Goal: Task Accomplishment & Management: Complete application form

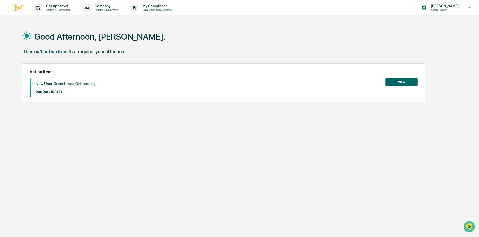
click at [397, 82] on button "View" at bounding box center [402, 82] width 32 height 9
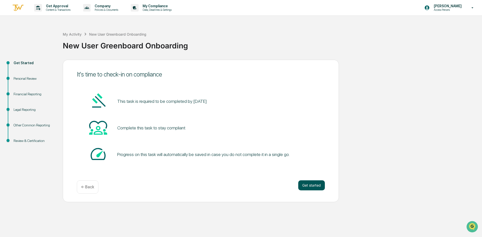
click at [314, 186] on button "Get started" at bounding box center [311, 185] width 27 height 10
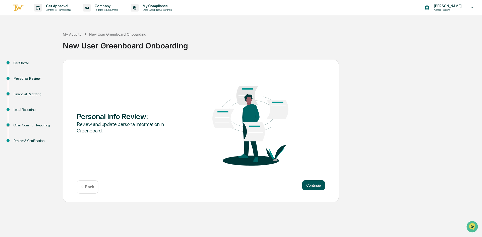
click at [314, 185] on button "Continue" at bounding box center [313, 185] width 23 height 10
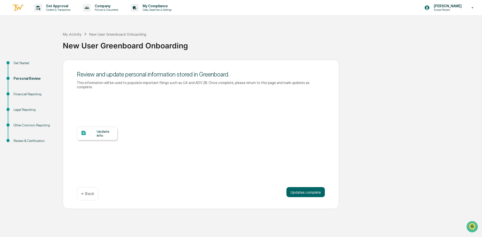
click at [98, 129] on div "Update Info" at bounding box center [105, 133] width 17 height 8
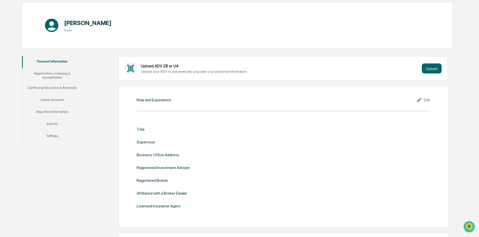
scroll to position [50, 0]
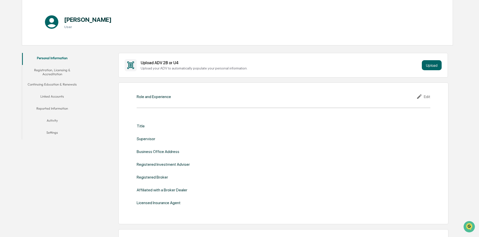
click at [158, 101] on div "Role and Experience Edit Title Supervisor Business Office Address Registered In…" at bounding box center [283, 154] width 330 height 142
click at [424, 95] on div "Edit" at bounding box center [423, 97] width 14 height 6
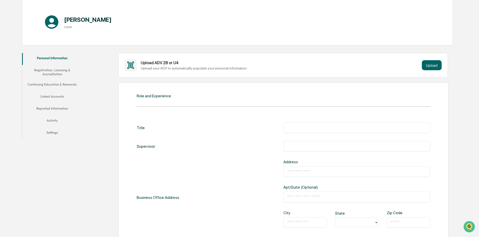
click at [322, 127] on input "text" at bounding box center [356, 127] width 139 height 5
type input "**********"
click at [318, 146] on input "text" at bounding box center [356, 146] width 139 height 5
type input "**********"
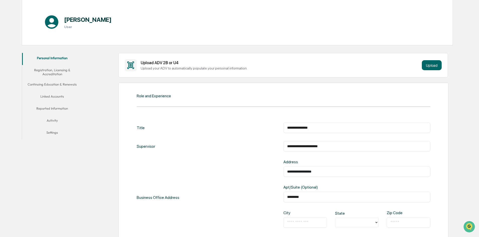
type input "*********"
type input "*"
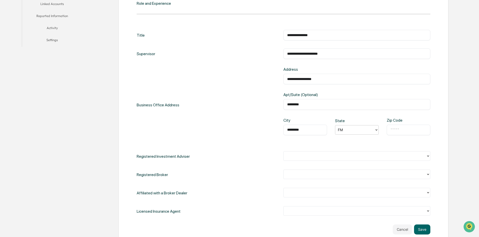
scroll to position [150, 0]
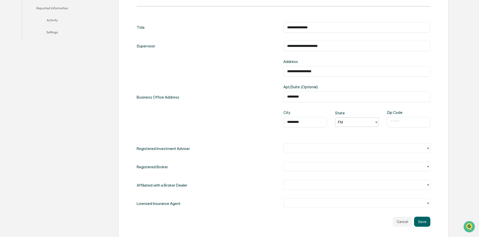
click at [351, 124] on div at bounding box center [355, 122] width 34 height 6
click at [342, 178] on div "FL" at bounding box center [357, 179] width 44 height 10
click at [393, 123] on input "text" at bounding box center [409, 122] width 36 height 5
type input "*****"
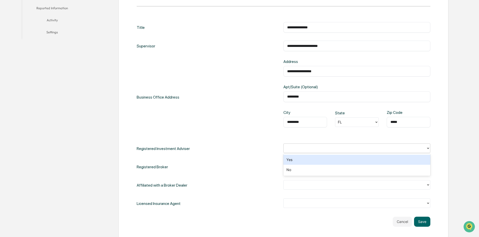
click at [376, 149] on div at bounding box center [354, 148] width 137 height 6
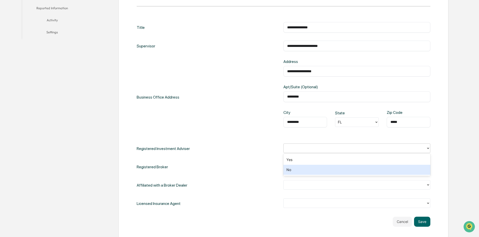
click at [331, 171] on div "No" at bounding box center [356, 170] width 147 height 10
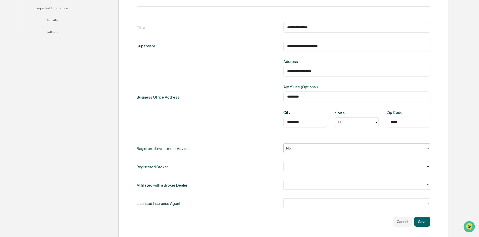
click at [327, 168] on div at bounding box center [354, 167] width 137 height 6
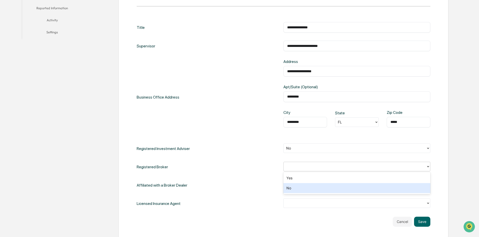
click at [287, 188] on div "No" at bounding box center [356, 188] width 147 height 10
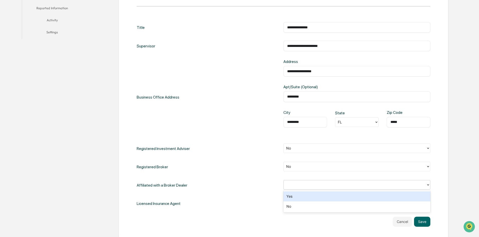
click at [324, 186] on div at bounding box center [354, 185] width 137 height 6
click at [320, 194] on div "Yes" at bounding box center [356, 196] width 147 height 10
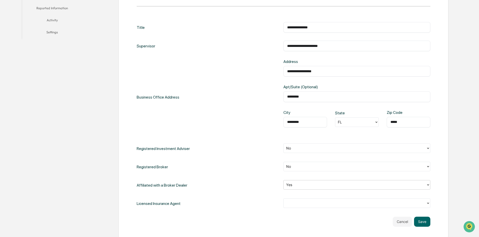
click at [316, 203] on div at bounding box center [354, 203] width 137 height 6
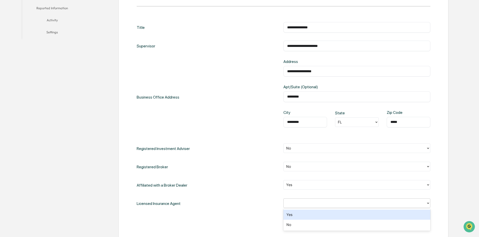
click at [299, 213] on div "Yes" at bounding box center [356, 215] width 147 height 10
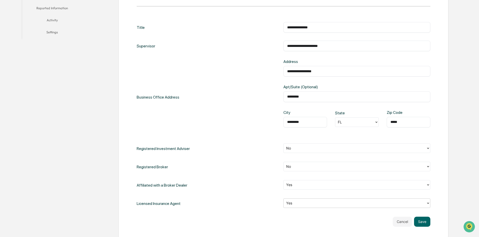
click at [343, 185] on div at bounding box center [354, 185] width 137 height 6
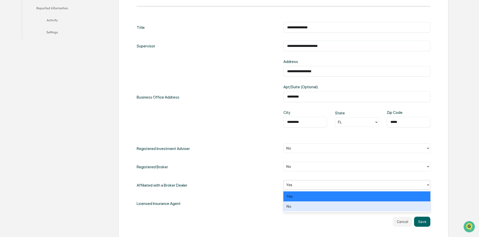
click at [290, 206] on div "No" at bounding box center [356, 206] width 147 height 10
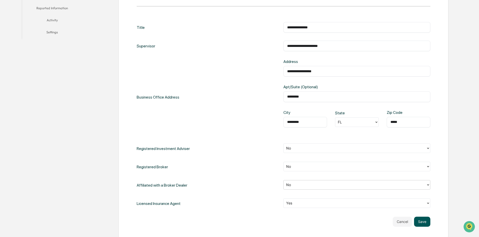
click at [425, 221] on button "Save" at bounding box center [422, 222] width 16 height 10
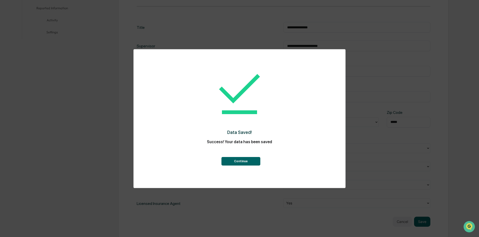
click at [242, 162] on button "Continue" at bounding box center [240, 161] width 39 height 9
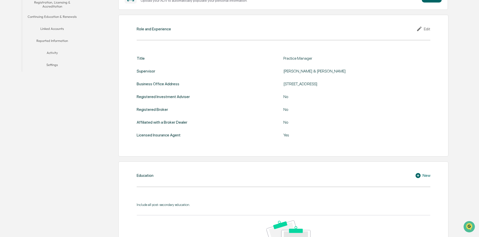
scroll to position [150, 0]
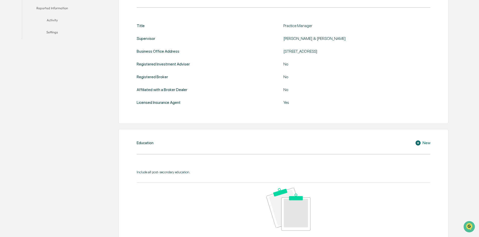
click at [425, 142] on div "New" at bounding box center [422, 143] width 15 height 6
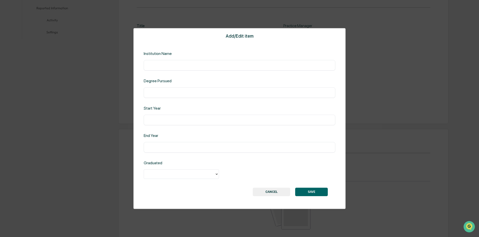
click at [208, 66] on input "text" at bounding box center [239, 65] width 184 height 5
type input "**********"
click at [181, 90] on div "​" at bounding box center [240, 92] width 192 height 11
click at [180, 95] on input "text" at bounding box center [239, 92] width 184 height 5
type input "**********"
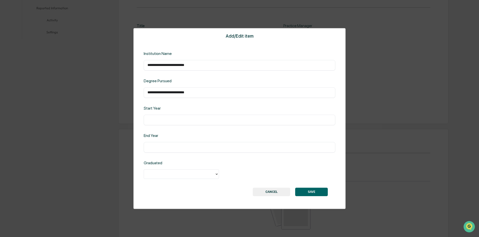
click at [178, 120] on input "text" at bounding box center [239, 119] width 184 height 5
type input "****"
click at [174, 149] on input "text" at bounding box center [239, 147] width 184 height 5
type input "****"
click at [210, 175] on div at bounding box center [179, 174] width 66 height 6
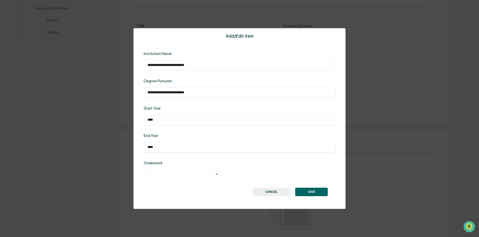
drag, startPoint x: 161, startPoint y: 121, endPoint x: 94, endPoint y: 123, distance: 67.0
click at [95, 123] on div "**********" at bounding box center [239, 118] width 479 height 237
type input "****"
drag, startPoint x: 160, startPoint y: 149, endPoint x: 64, endPoint y: 150, distance: 95.8
click at [64, 150] on div "**********" at bounding box center [239, 118] width 479 height 237
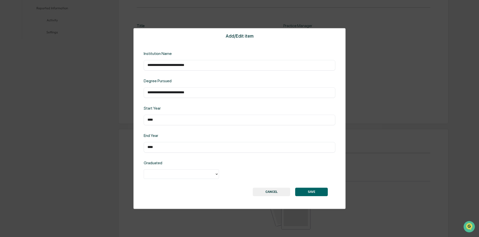
type input "****"
click at [162, 177] on div at bounding box center [179, 174] width 66 height 6
click at [160, 185] on div "Yes" at bounding box center [181, 186] width 75 height 10
click at [315, 191] on button "SAVE" at bounding box center [311, 192] width 33 height 9
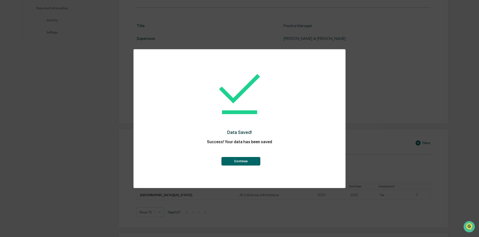
click at [236, 162] on button "Continue" at bounding box center [240, 161] width 39 height 9
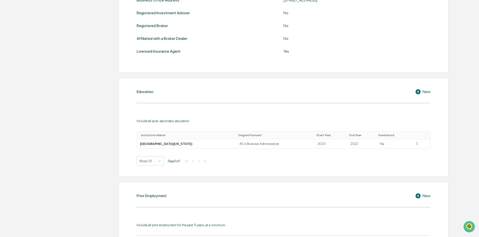
scroll to position [251, 0]
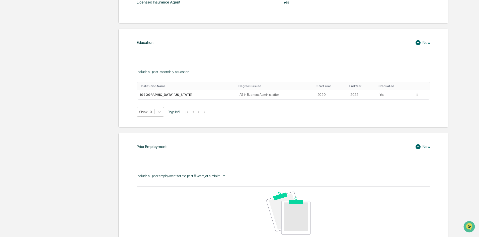
click at [430, 44] on div "New" at bounding box center [422, 43] width 15 height 6
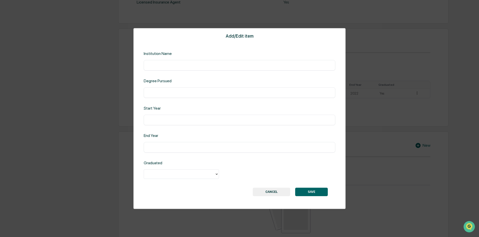
click at [192, 64] on input "text" at bounding box center [239, 65] width 184 height 5
type input "**********"
type input "**"
click at [166, 119] on input "text" at bounding box center [239, 119] width 184 height 5
type input "****"
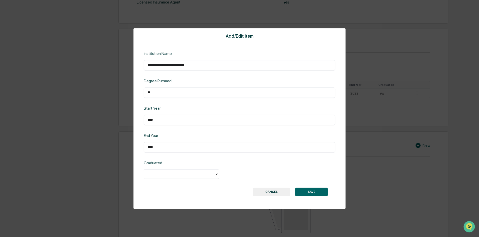
type input "****"
click at [170, 177] on div at bounding box center [179, 174] width 71 height 8
click at [165, 184] on div "Yes" at bounding box center [181, 186] width 75 height 10
click at [307, 194] on button "SAVE" at bounding box center [311, 192] width 33 height 9
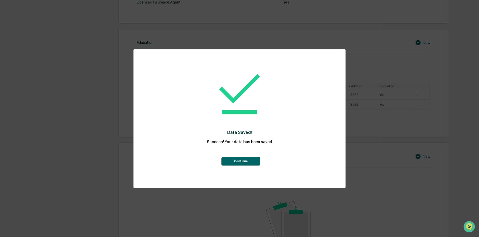
click at [252, 161] on button "Continue" at bounding box center [240, 161] width 39 height 9
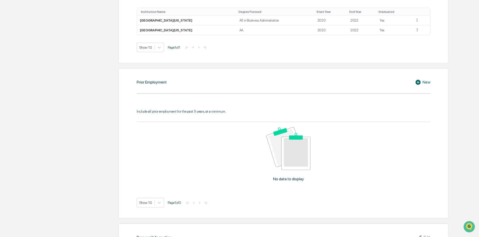
scroll to position [326, 0]
click at [428, 81] on div "New" at bounding box center [422, 81] width 15 height 6
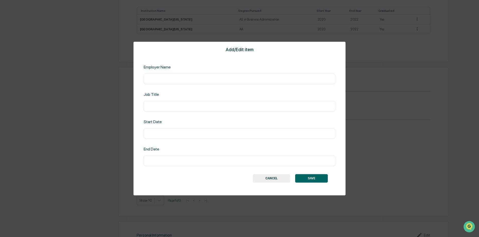
click at [244, 78] on input "text" at bounding box center [239, 78] width 184 height 5
type input "******"
type input "*"
type input "**********"
click at [198, 136] on input "text" at bounding box center [239, 133] width 184 height 5
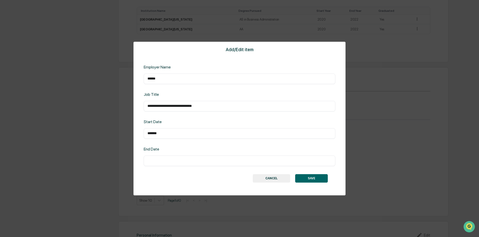
type input "*******"
click at [188, 159] on input "text" at bounding box center [239, 160] width 184 height 5
type input "*******"
click at [320, 180] on button "SAVE" at bounding box center [311, 178] width 33 height 9
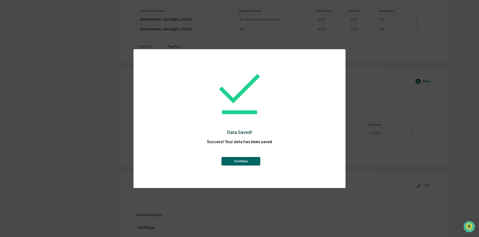
click at [229, 161] on button "Continue" at bounding box center [240, 161] width 39 height 9
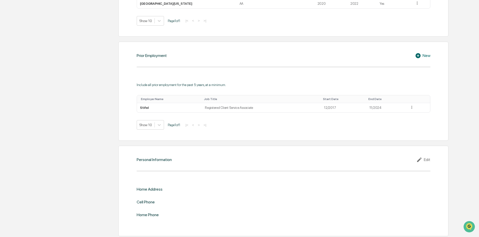
scroll to position [353, 0]
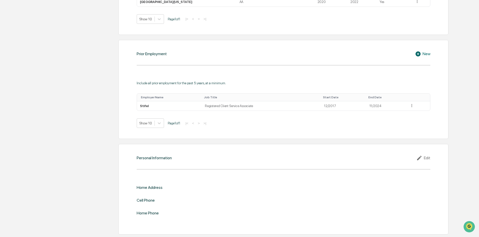
click at [430, 158] on div "Edit" at bounding box center [423, 158] width 14 height 6
click at [322, 196] on input "text" at bounding box center [356, 195] width 139 height 5
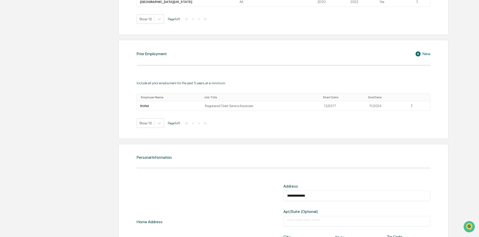
type input "**********"
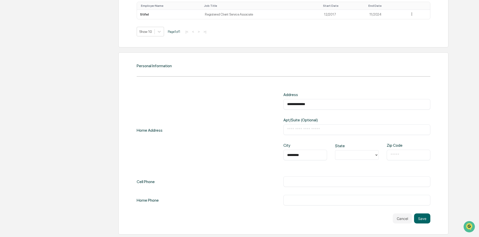
type input "*********"
type input "**"
type input "*****"
type input "**********"
click at [422, 218] on button "Save" at bounding box center [422, 218] width 16 height 10
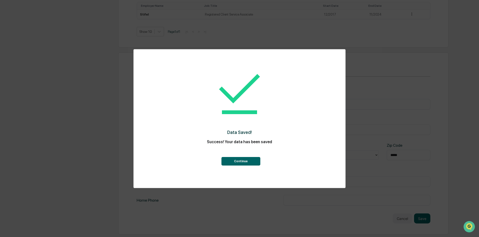
click at [225, 162] on button "Continue" at bounding box center [240, 161] width 39 height 9
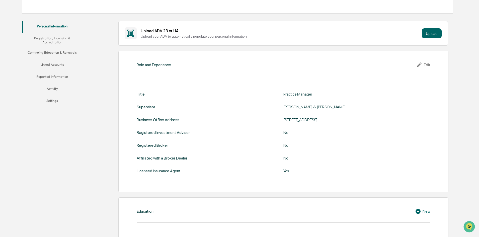
scroll to position [0, 0]
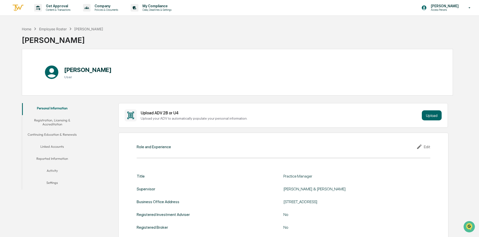
click at [66, 121] on button "Registration, Licensing & Accreditation" at bounding box center [52, 122] width 60 height 14
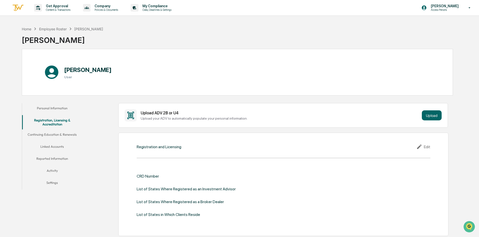
click at [425, 147] on div "Edit" at bounding box center [423, 147] width 14 height 6
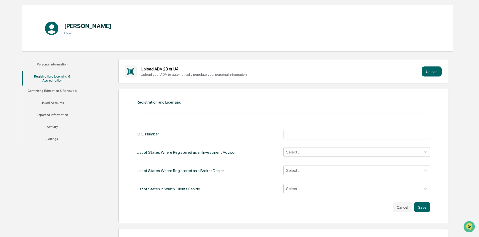
scroll to position [75, 0]
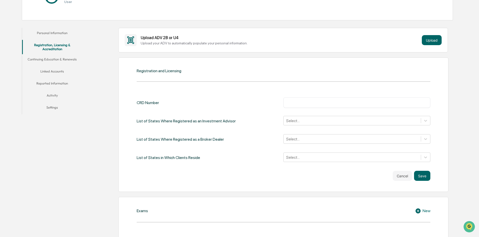
click at [333, 102] on input "text" at bounding box center [356, 102] width 139 height 5
type input "*******"
click at [312, 123] on div at bounding box center [352, 121] width 132 height 6
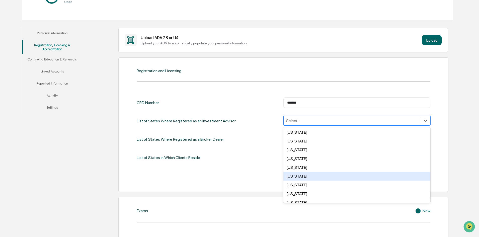
scroll to position [25, 0]
click at [305, 177] on div "[US_STATE]" at bounding box center [356, 178] width 147 height 9
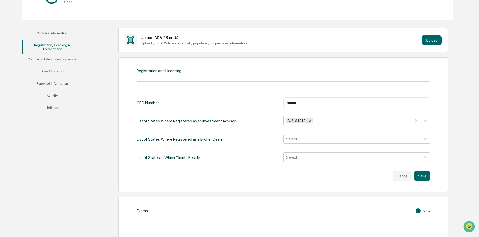
click at [229, 160] on div "List of States in Which Clients Reside Select..." at bounding box center [284, 157] width 294 height 10
click at [302, 140] on div at bounding box center [352, 139] width 132 height 6
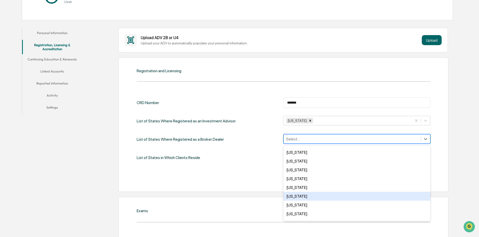
click at [296, 194] on div "[US_STATE]" at bounding box center [356, 196] width 147 height 9
click at [218, 171] on div "Cancel Save" at bounding box center [284, 176] width 294 height 10
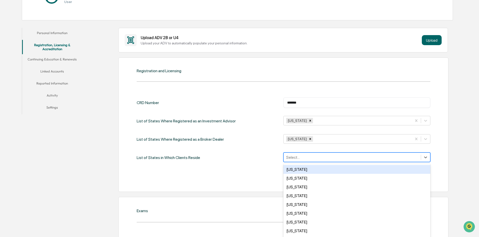
scroll to position [80, 0]
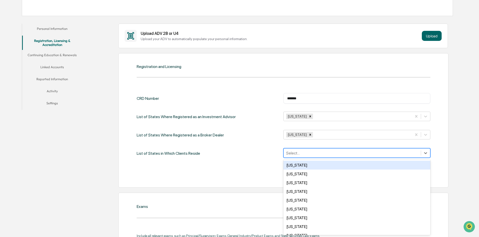
click at [300, 156] on div at bounding box center [352, 153] width 132 height 6
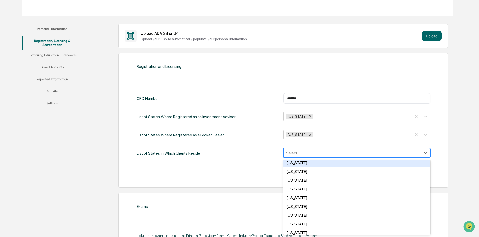
scroll to position [50, 0]
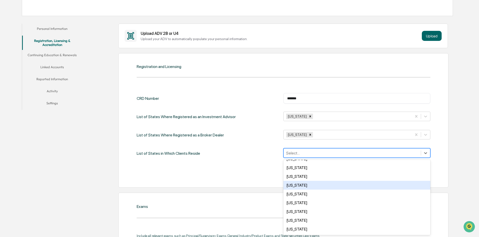
click at [298, 185] on div "[US_STATE]" at bounding box center [356, 185] width 147 height 9
click at [246, 173] on div "Cancel Save" at bounding box center [284, 172] width 294 height 10
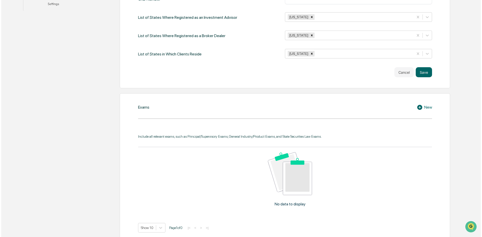
scroll to position [180, 0]
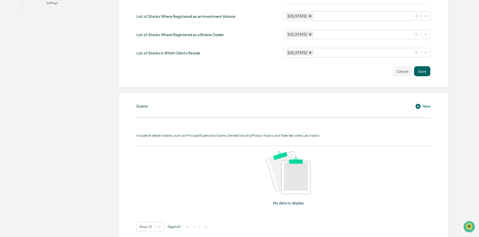
click at [430, 107] on div "New" at bounding box center [422, 106] width 15 height 6
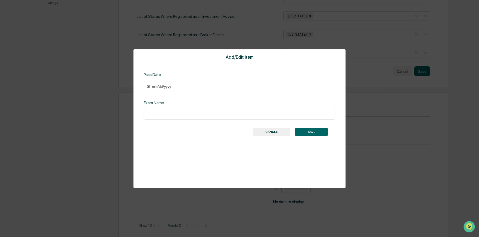
click at [156, 86] on div "mm/dd/yyyy" at bounding box center [161, 87] width 20 height 4
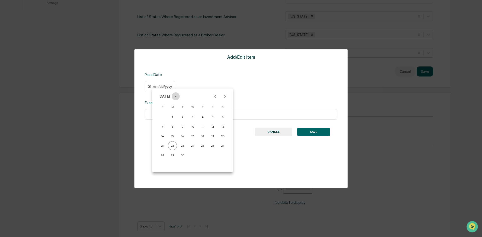
click at [178, 97] on icon "calendar view is open, switch to year view" at bounding box center [176, 97] width 6 height 6
click at [186, 115] on button "2018" at bounding box center [192, 113] width 18 height 9
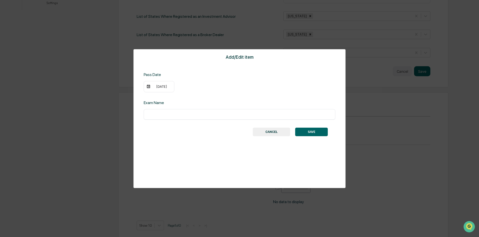
click at [186, 115] on input "text" at bounding box center [239, 114] width 184 height 5
type input "***"
click at [304, 130] on button "SAVE" at bounding box center [311, 132] width 33 height 9
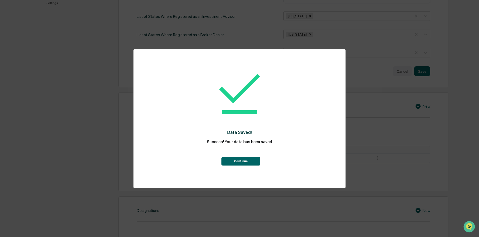
click at [241, 158] on button "Continue" at bounding box center [240, 161] width 39 height 9
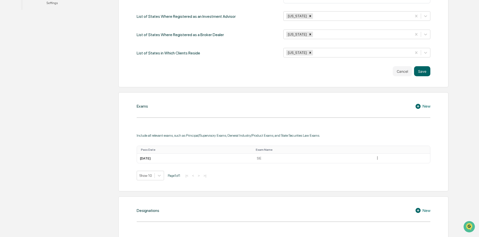
click at [426, 104] on div "New" at bounding box center [422, 106] width 15 height 6
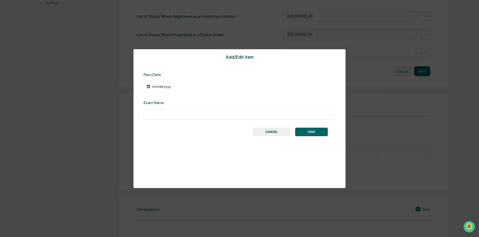
click at [156, 87] on div "mm/dd/yyyy" at bounding box center [161, 87] width 20 height 4
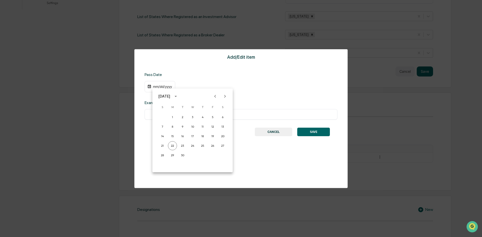
click at [178, 94] on icon "calendar view is open, switch to year view" at bounding box center [176, 97] width 6 height 6
click at [192, 113] on button "2018" at bounding box center [192, 113] width 18 height 9
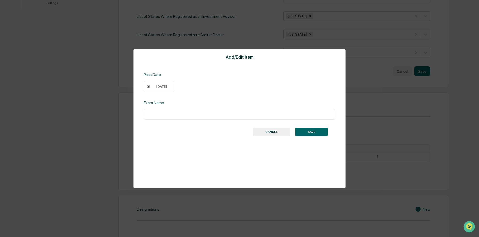
click at [170, 86] on div "[DATE]" at bounding box center [161, 87] width 20 height 4
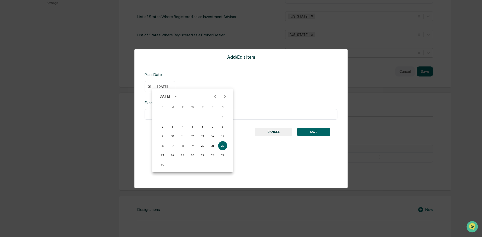
click at [178, 96] on icon "calendar view is open, switch to year view" at bounding box center [176, 97] width 6 height 6
click at [192, 138] on button "2018" at bounding box center [192, 137] width 18 height 9
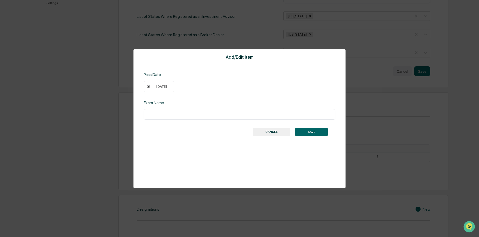
click at [164, 87] on div "[DATE]" at bounding box center [161, 87] width 20 height 4
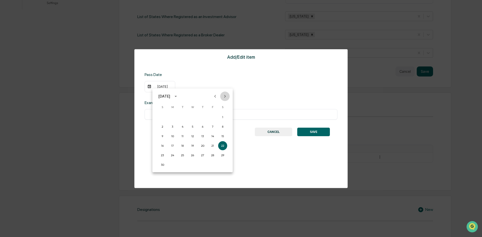
click at [226, 95] on icon "Next month" at bounding box center [225, 97] width 6 height 6
click at [183, 126] on button "6" at bounding box center [182, 126] width 9 height 9
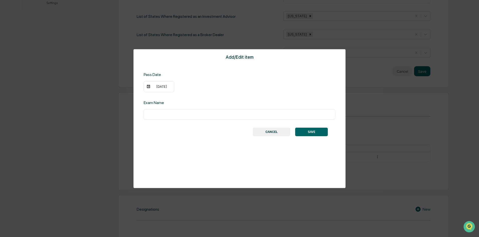
click at [189, 112] on input "text" at bounding box center [239, 114] width 184 height 5
type input "********"
click at [306, 131] on button "SAVE" at bounding box center [311, 132] width 33 height 9
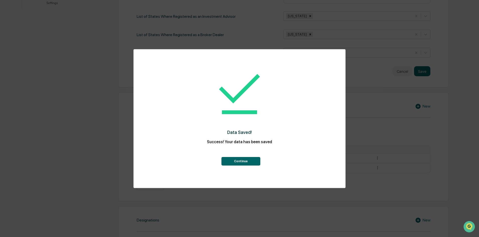
click at [242, 163] on button "Continue" at bounding box center [240, 161] width 39 height 9
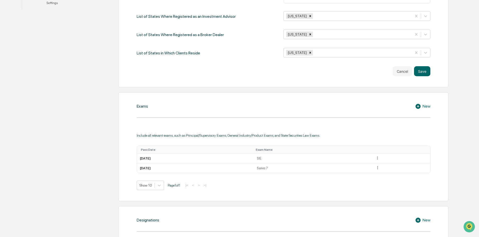
click at [425, 106] on div "New" at bounding box center [422, 106] width 15 height 6
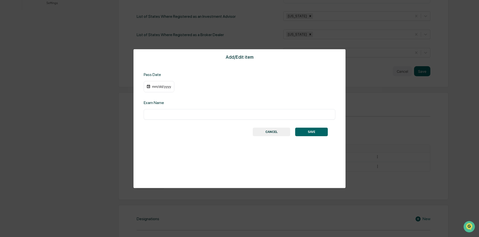
click at [162, 87] on div "mm/dd/yyyy" at bounding box center [161, 87] width 20 height 4
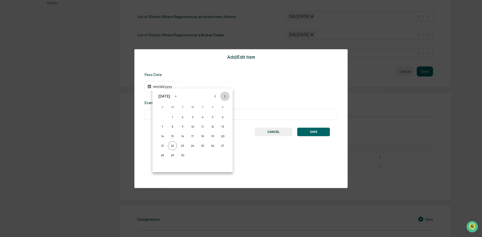
click at [224, 97] on icon "Next month" at bounding box center [225, 97] width 6 height 6
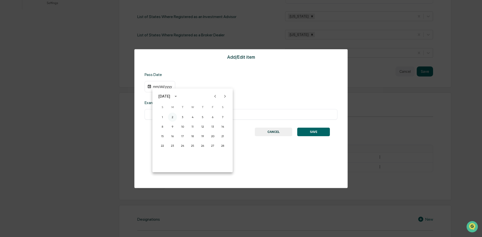
click at [174, 114] on button "2" at bounding box center [172, 117] width 9 height 9
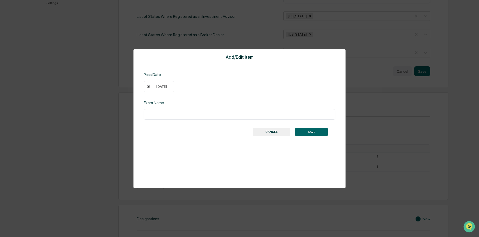
click at [174, 114] on input "text" at bounding box center [239, 114] width 184 height 5
type input "*********"
click at [160, 84] on div "[DATE]" at bounding box center [159, 87] width 31 height 12
click at [161, 88] on div "[DATE]" at bounding box center [161, 87] width 20 height 4
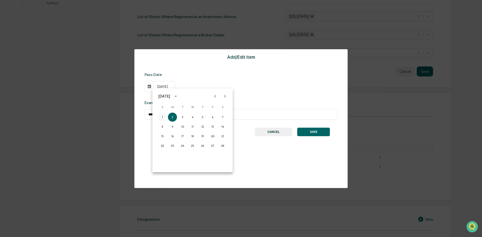
click at [160, 116] on button "1" at bounding box center [162, 117] width 9 height 9
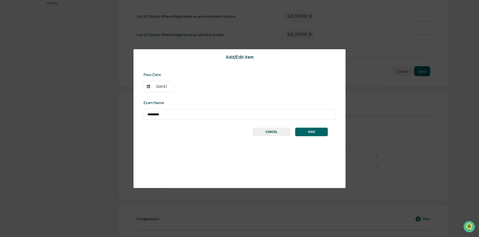
click at [318, 132] on button "SAVE" at bounding box center [311, 132] width 33 height 9
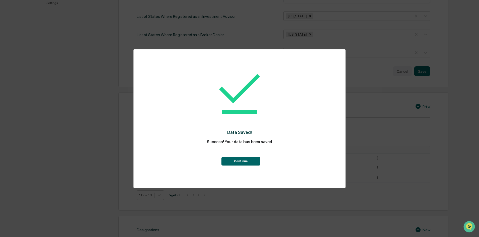
click at [252, 160] on button "Continue" at bounding box center [240, 161] width 39 height 9
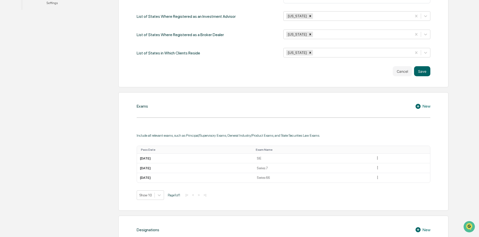
click at [421, 106] on icon at bounding box center [419, 106] width 8 height 6
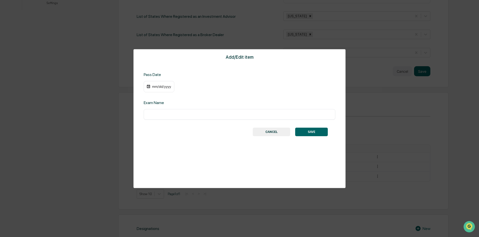
click at [152, 85] on div "mm/dd/yyyy" at bounding box center [161, 87] width 20 height 4
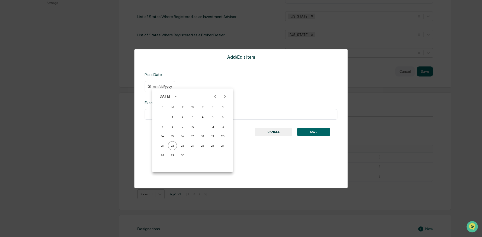
click at [178, 96] on icon "calendar view is open, switch to year view" at bounding box center [176, 97] width 6 height 6
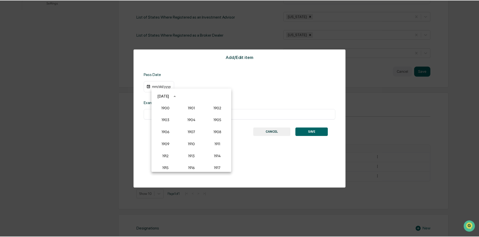
scroll to position [465, 0]
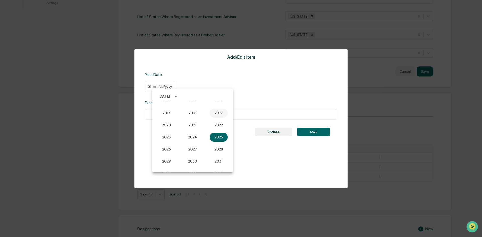
click at [219, 112] on button "2019" at bounding box center [218, 113] width 18 height 9
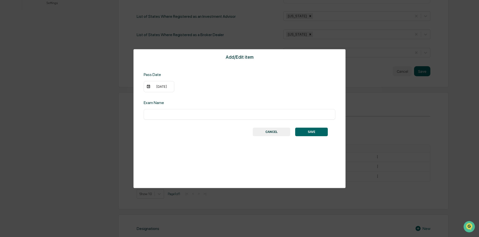
click at [165, 87] on div "[DATE]" at bounding box center [161, 87] width 20 height 4
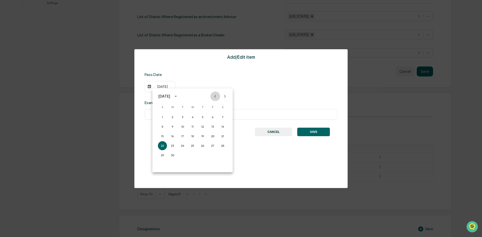
click at [215, 97] on icon "Previous month" at bounding box center [215, 96] width 2 height 3
click at [192, 145] on button "19" at bounding box center [192, 145] width 9 height 9
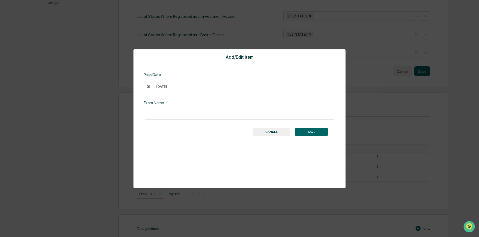
click at [184, 115] on input "text" at bounding box center [239, 114] width 184 height 5
click at [153, 114] on input "**********" at bounding box center [239, 114] width 184 height 5
type input "**********"
click at [312, 135] on button "SAVE" at bounding box center [311, 132] width 33 height 9
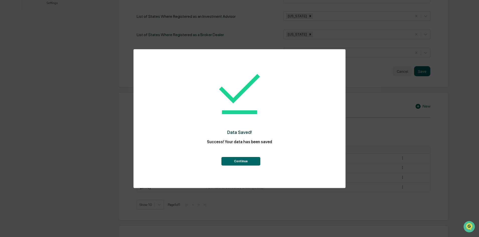
click at [246, 160] on button "Continue" at bounding box center [240, 161] width 39 height 9
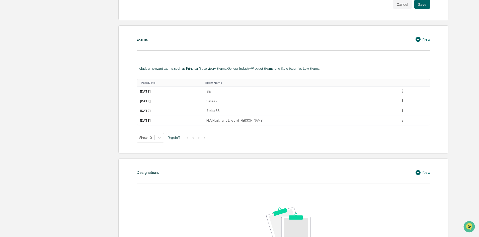
scroll to position [280, 0]
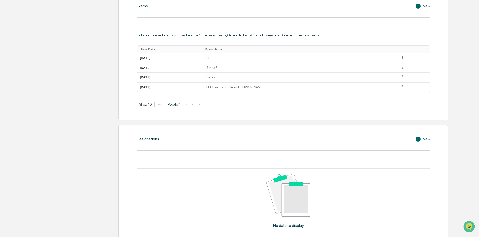
click at [428, 139] on div "New" at bounding box center [422, 139] width 15 height 6
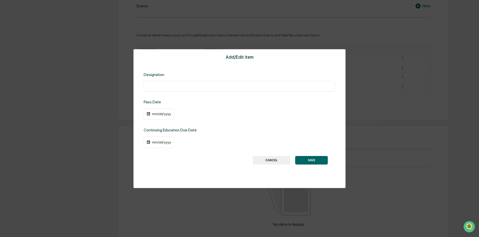
click at [221, 89] on div "​" at bounding box center [240, 86] width 192 height 11
click at [222, 84] on input "text" at bounding box center [239, 86] width 184 height 5
type input "****"
click at [156, 114] on div "mm/dd/yyyy" at bounding box center [161, 114] width 20 height 4
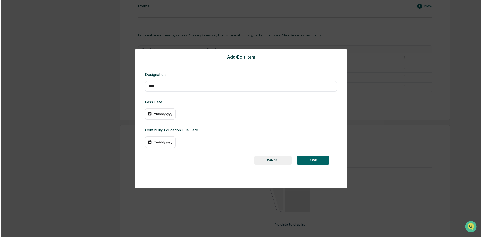
scroll to position [280, 0]
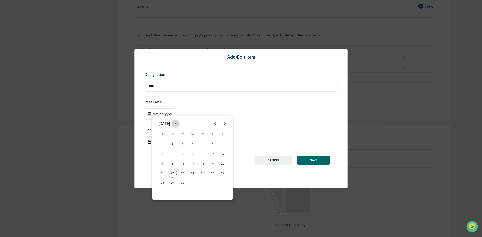
click at [178, 123] on icon "calendar view is open, switch to year view" at bounding box center [176, 124] width 6 height 6
click at [216, 153] on button "2022" at bounding box center [218, 152] width 18 height 9
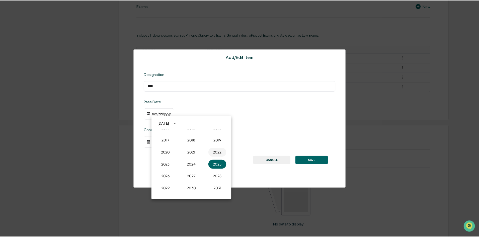
scroll to position [280, 0]
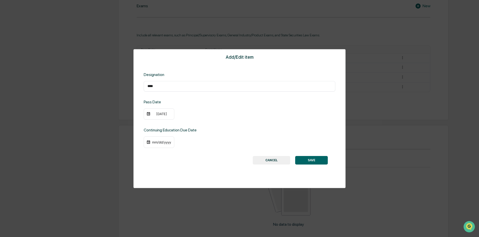
click at [160, 111] on div "[DATE]" at bounding box center [159, 114] width 31 height 12
click at [161, 116] on div "[DATE]" at bounding box center [161, 114] width 20 height 4
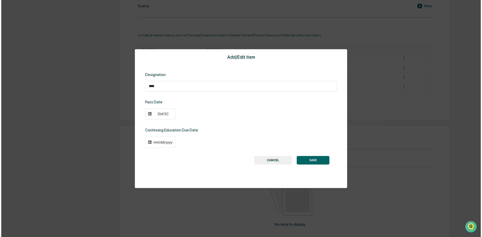
scroll to position [280, 0]
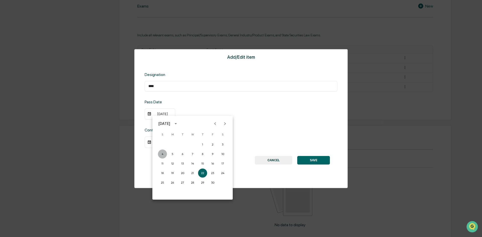
click at [164, 154] on button "4" at bounding box center [162, 153] width 9 height 9
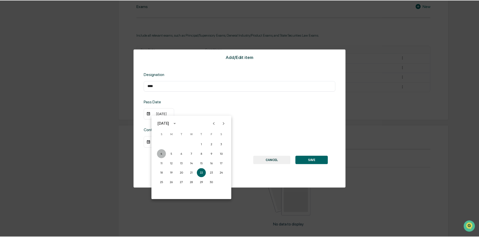
scroll to position [280, 0]
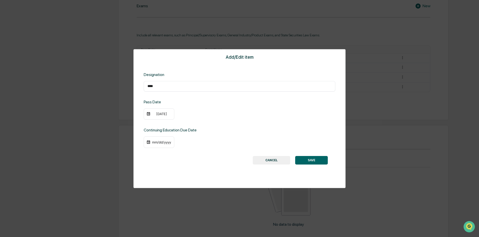
click at [169, 144] on div "mm/dd/yyyy" at bounding box center [161, 142] width 20 height 4
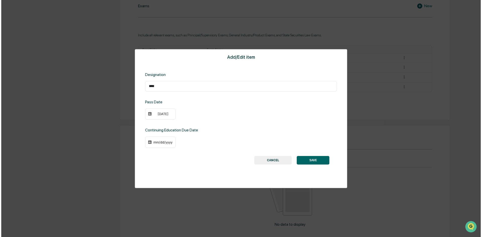
scroll to position [280, 0]
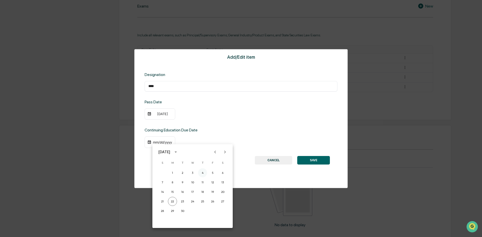
click at [202, 173] on button "4" at bounding box center [202, 172] width 9 height 9
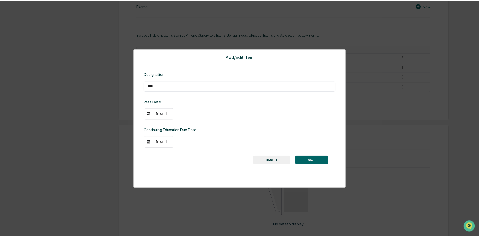
scroll to position [280, 0]
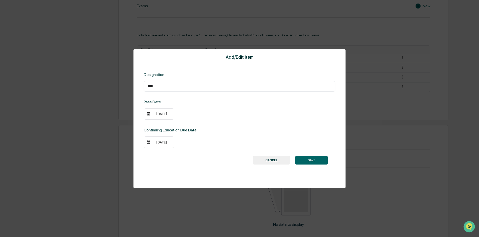
click at [166, 144] on div "[DATE]" at bounding box center [159, 142] width 31 height 12
click at [168, 142] on div "[DATE]" at bounding box center [161, 142] width 20 height 4
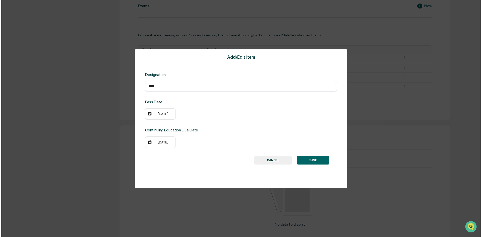
scroll to position [280, 0]
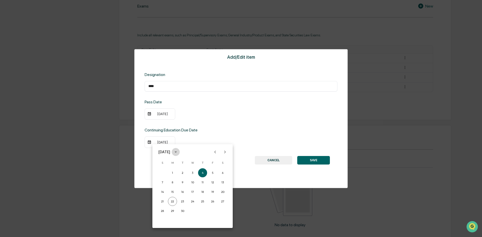
click at [178, 152] on icon "calendar view is open, switch to year view" at bounding box center [176, 152] width 6 height 6
click at [170, 205] on button "2026" at bounding box center [166, 204] width 18 height 9
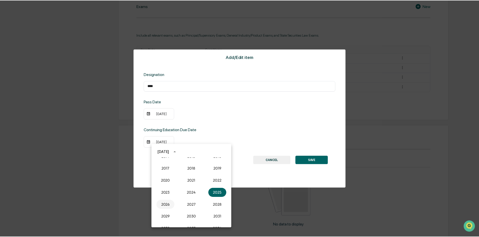
scroll to position [280, 0]
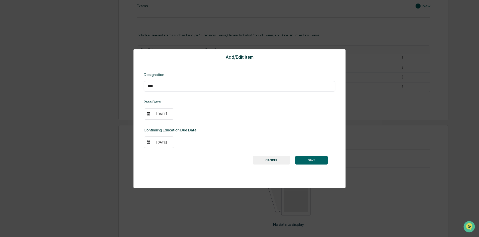
click at [307, 162] on button "SAVE" at bounding box center [311, 160] width 33 height 9
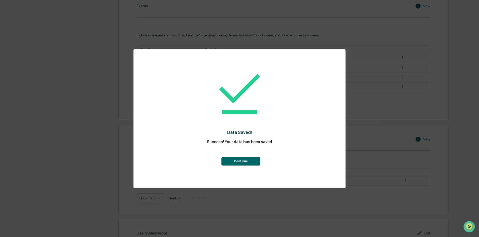
click at [238, 164] on button "Continue" at bounding box center [240, 161] width 39 height 9
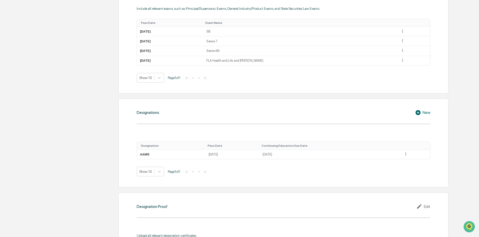
scroll to position [305, 0]
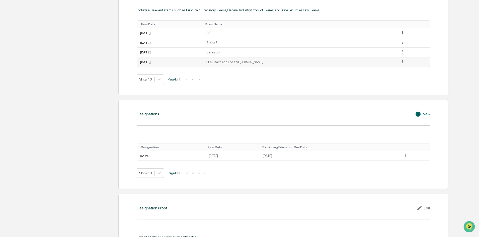
click at [403, 62] on icon at bounding box center [402, 61] width 5 height 5
click at [401, 76] on div "Delete" at bounding box center [397, 77] width 16 height 8
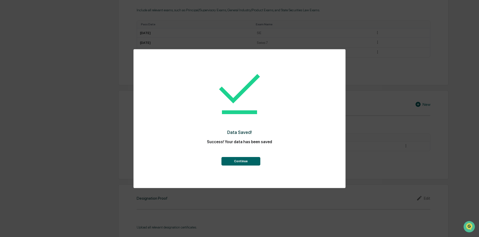
click at [242, 160] on button "Continue" at bounding box center [240, 161] width 39 height 9
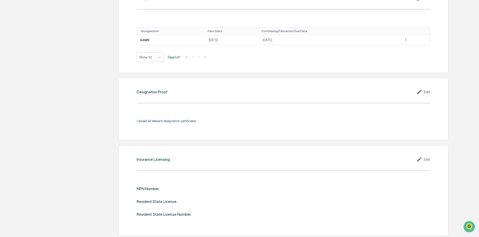
scroll to position [456, 0]
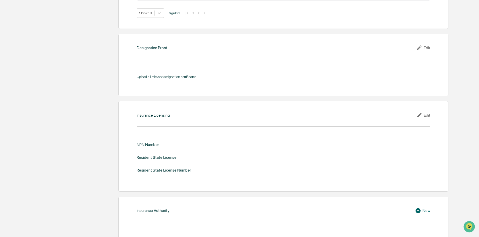
click at [427, 114] on div "Edit" at bounding box center [423, 115] width 14 height 6
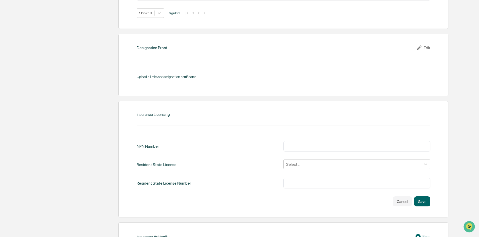
click at [321, 148] on input "text" at bounding box center [356, 146] width 139 height 5
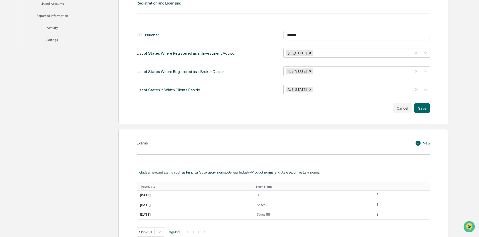
scroll to position [57, 0]
